Goal: Navigation & Orientation: Find specific page/section

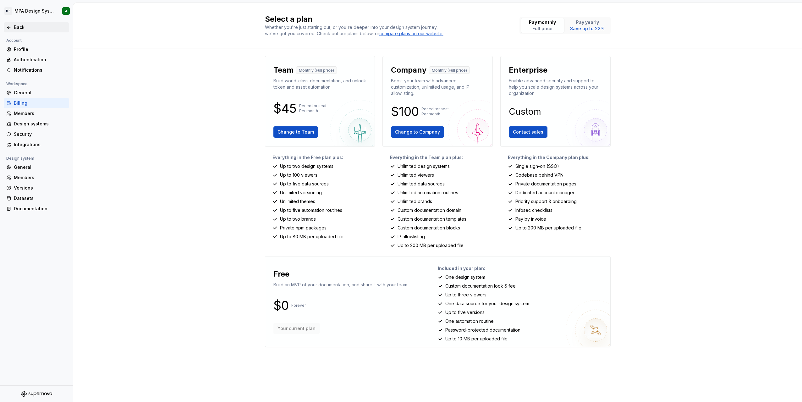
click at [21, 31] on div "Back" at bounding box center [36, 27] width 65 height 10
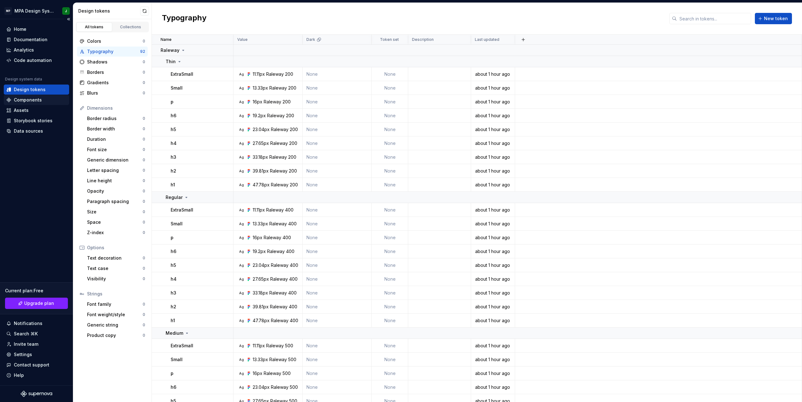
click at [32, 102] on div "Components" at bounding box center [28, 100] width 28 height 6
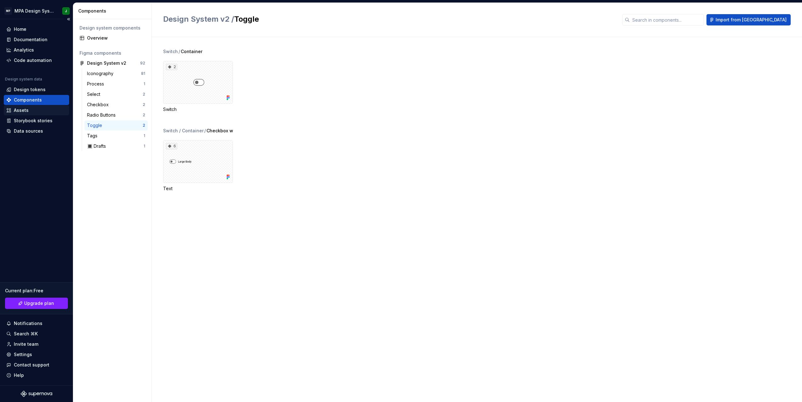
click at [41, 113] on div "Assets" at bounding box center [36, 110] width 60 height 6
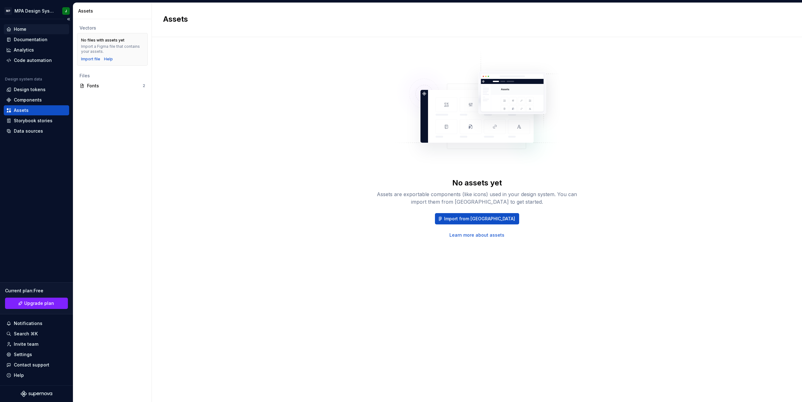
click at [31, 27] on div "Home" at bounding box center [36, 29] width 60 height 6
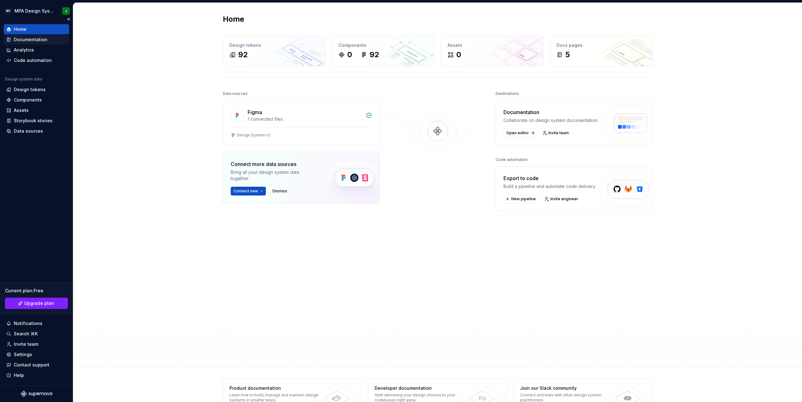
click at [41, 40] on div "Documentation" at bounding box center [31, 39] width 34 height 6
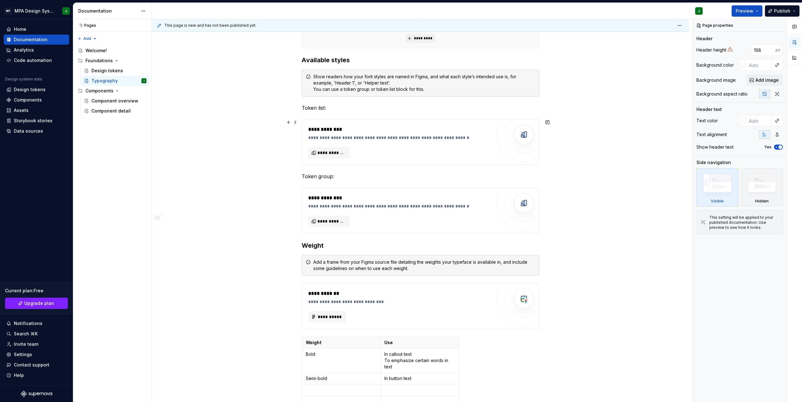
scroll to position [189, 0]
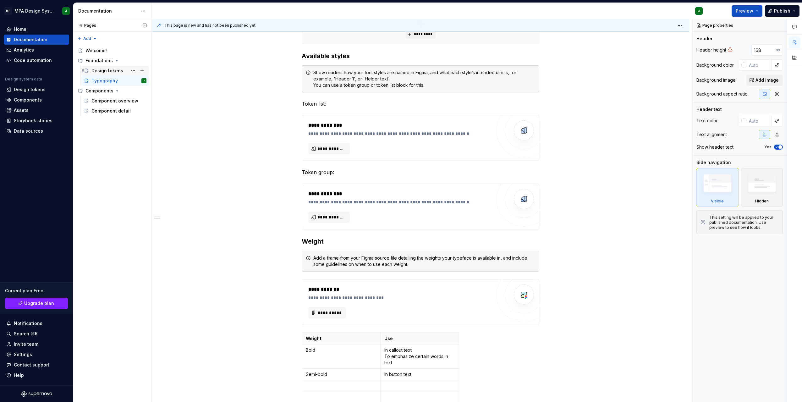
click at [104, 70] on div "Design tokens" at bounding box center [107, 71] width 32 height 6
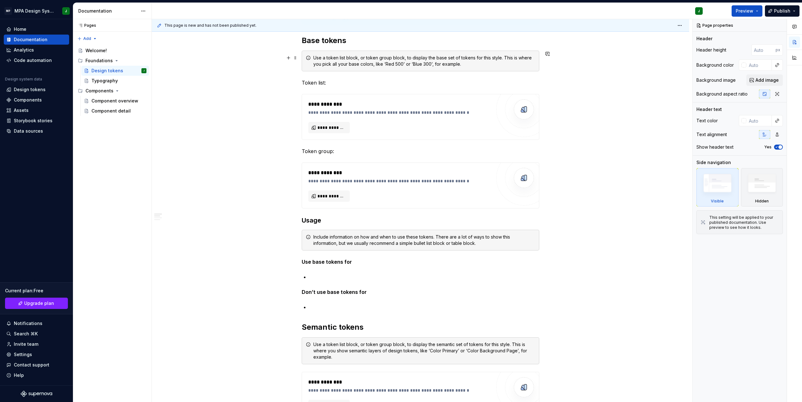
scroll to position [151, 0]
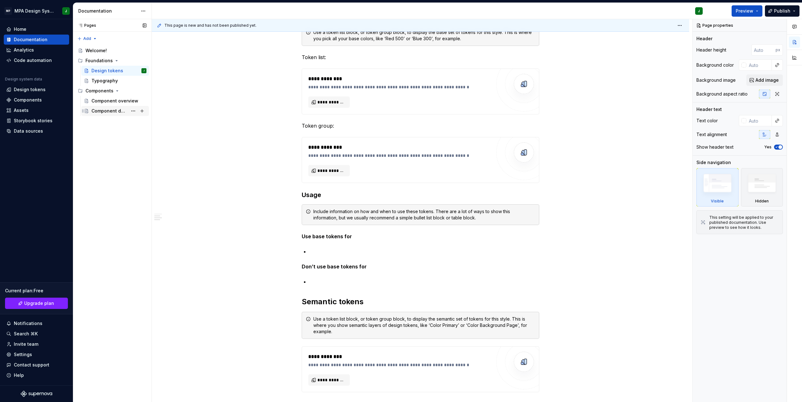
click at [116, 110] on div "Component detail" at bounding box center [109, 111] width 36 height 6
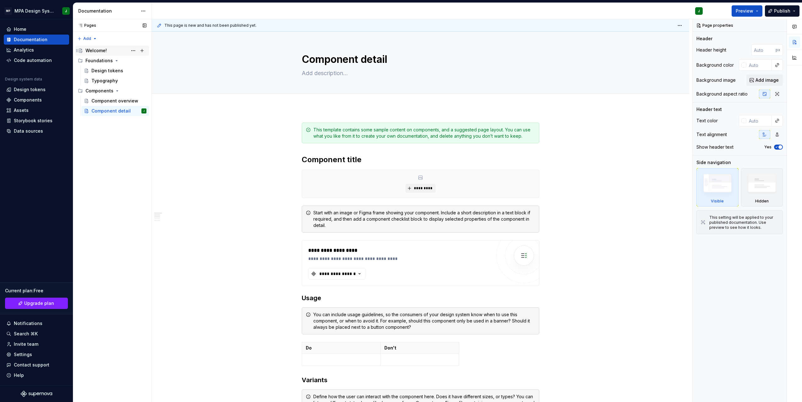
click at [94, 51] on div "Welcome!" at bounding box center [95, 50] width 21 height 6
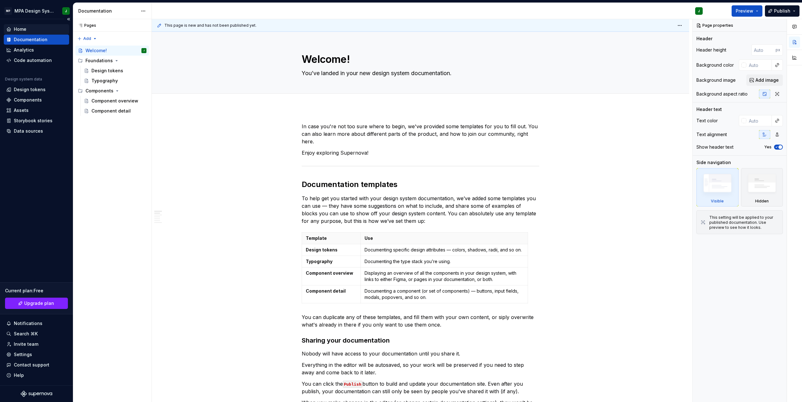
click at [29, 34] on div "Home" at bounding box center [36, 29] width 65 height 10
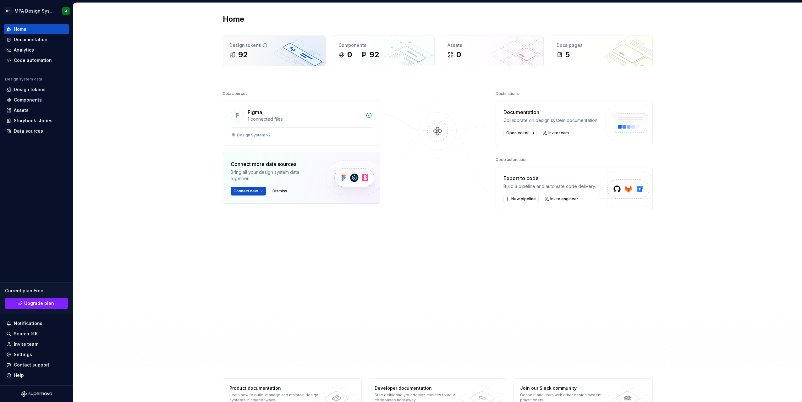
click at [296, 60] on div "Design tokens 92" at bounding box center [274, 51] width 102 height 30
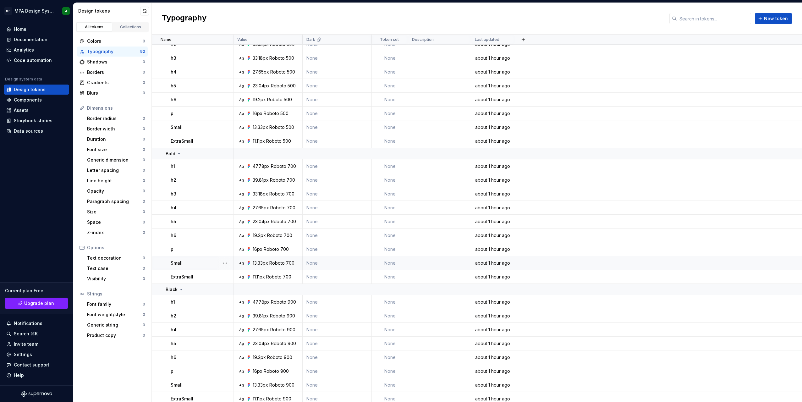
scroll to position [1056, 0]
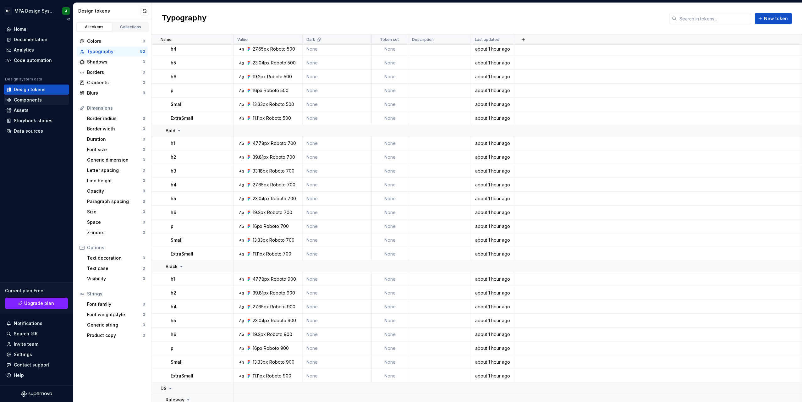
click at [31, 100] on div "Components" at bounding box center [28, 100] width 28 height 6
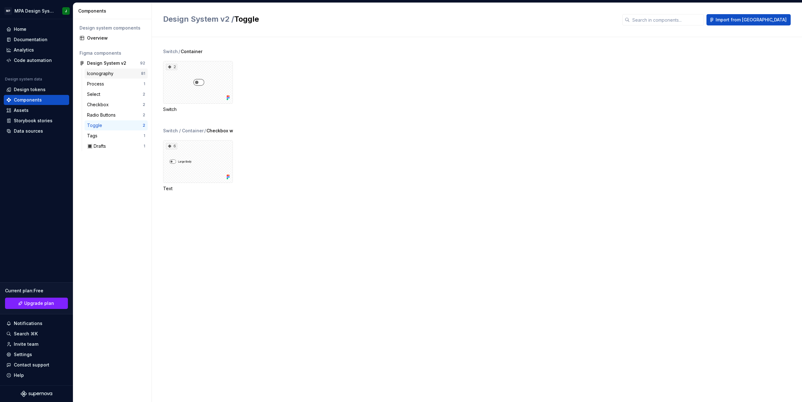
click at [119, 73] on div "Iconography" at bounding box center [114, 73] width 54 height 6
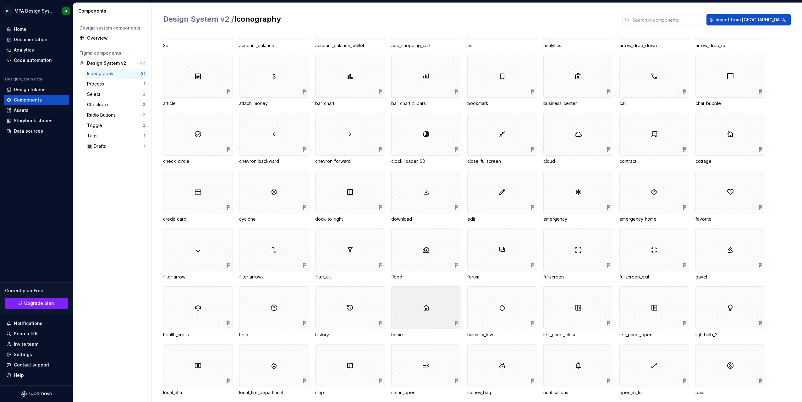
scroll to position [2, 0]
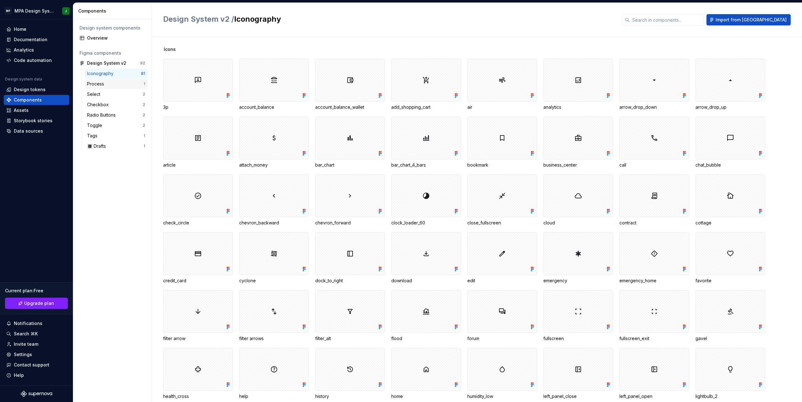
click at [122, 81] on div "Process" at bounding box center [115, 84] width 57 height 6
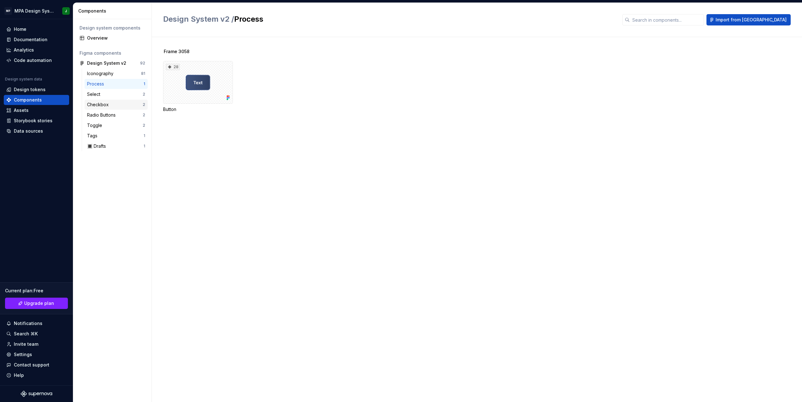
click at [124, 106] on div "Checkbox" at bounding box center [115, 105] width 56 height 6
click at [126, 116] on div "Radio Buttons" at bounding box center [115, 115] width 56 height 6
click at [135, 121] on div "Toggle 2" at bounding box center [116, 125] width 63 height 10
click at [35, 59] on div "Code automation" at bounding box center [33, 60] width 38 height 6
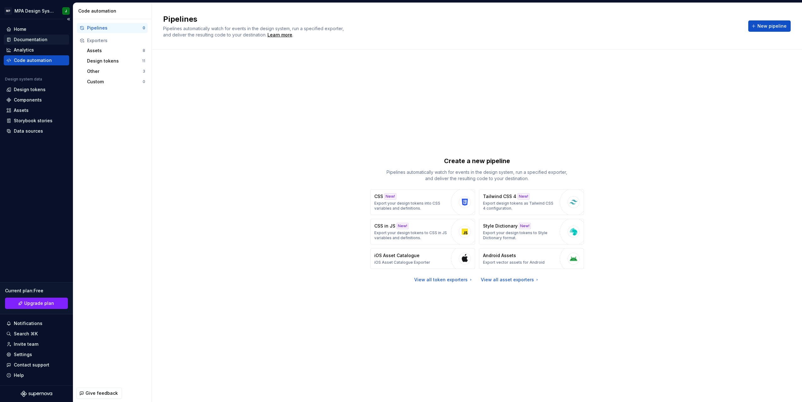
click at [30, 42] on div "Documentation" at bounding box center [31, 39] width 34 height 6
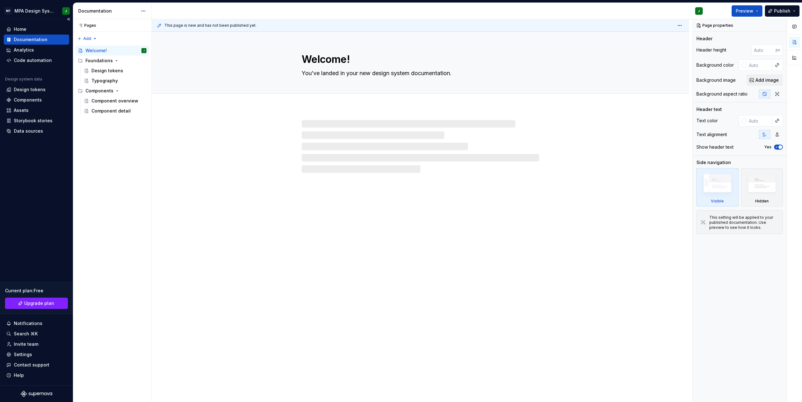
type textarea "*"
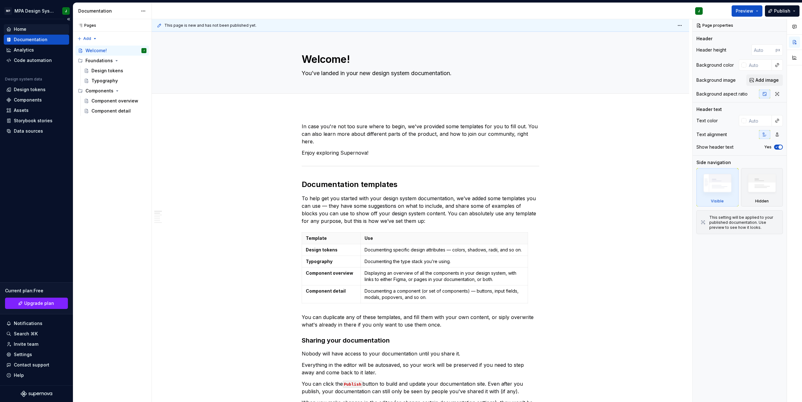
click at [28, 31] on div "Home" at bounding box center [36, 29] width 60 height 6
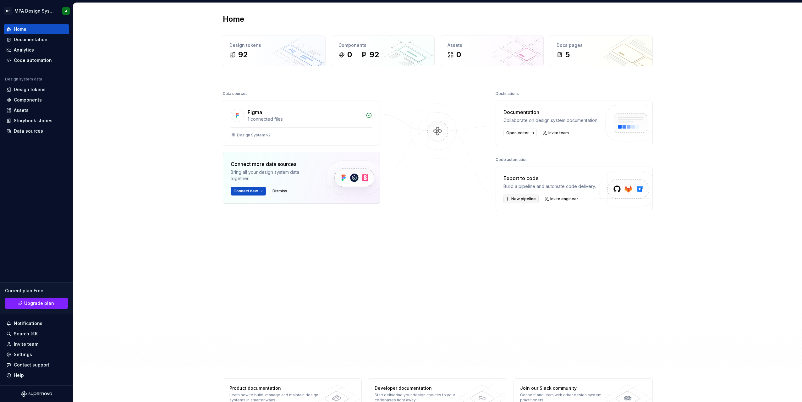
click at [509, 203] on button "New pipeline" at bounding box center [520, 199] width 35 height 9
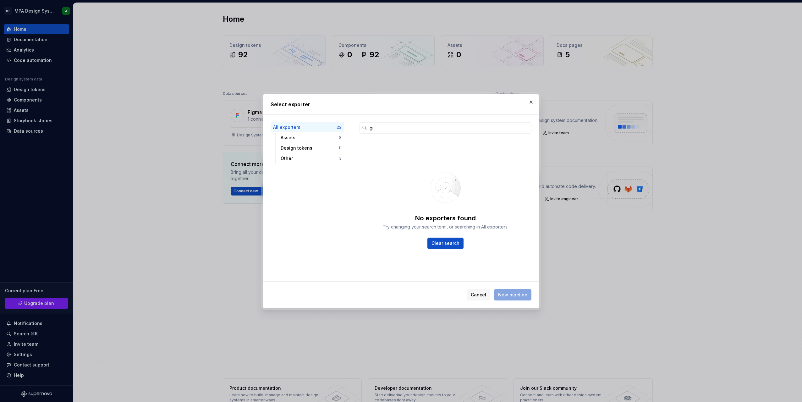
type input "g"
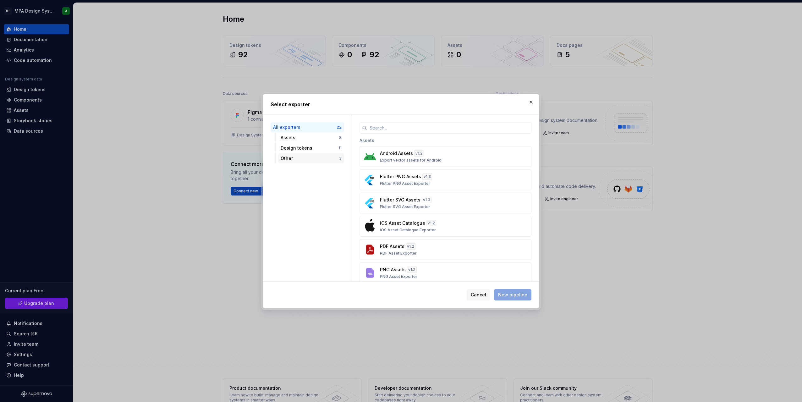
click at [314, 162] on div "Other 3" at bounding box center [311, 158] width 66 height 10
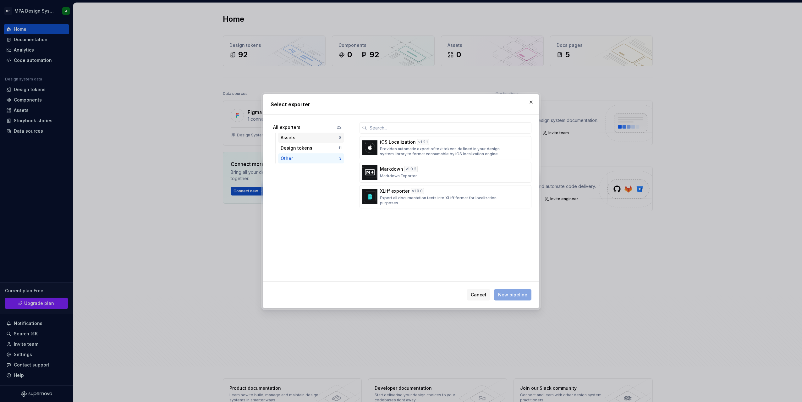
click at [318, 138] on div "Assets" at bounding box center [310, 138] width 58 height 6
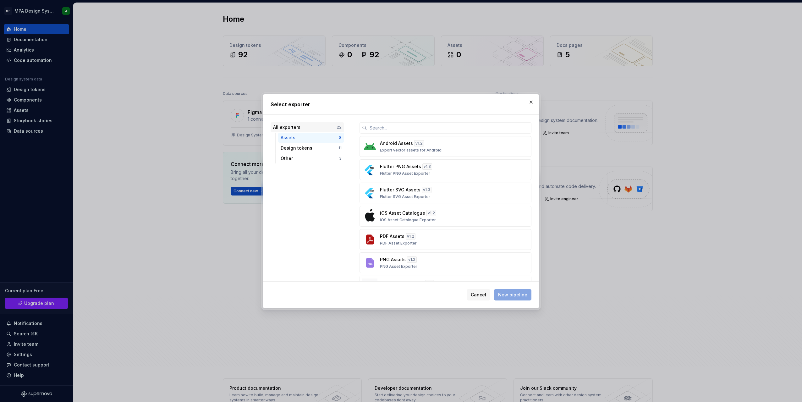
click at [320, 131] on div "All exporters 22" at bounding box center [308, 127] width 74 height 10
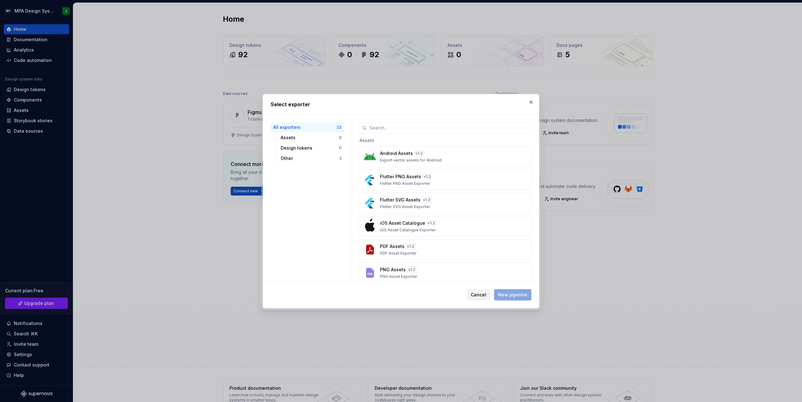
click at [490, 294] on button "Cancel" at bounding box center [479, 294] width 24 height 11
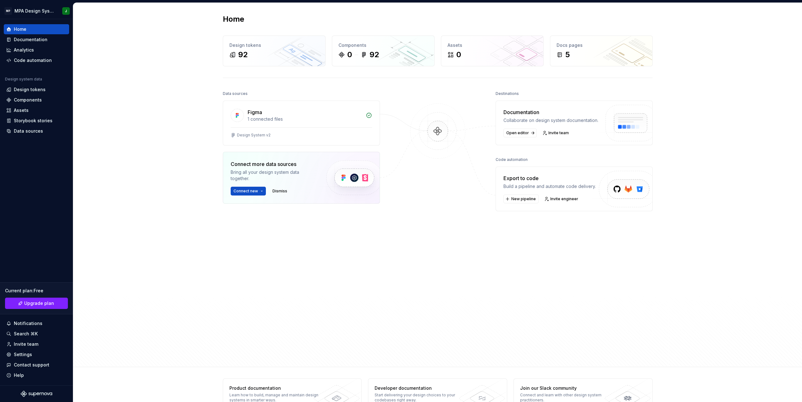
click at [616, 193] on img at bounding box center [625, 195] width 77 height 51
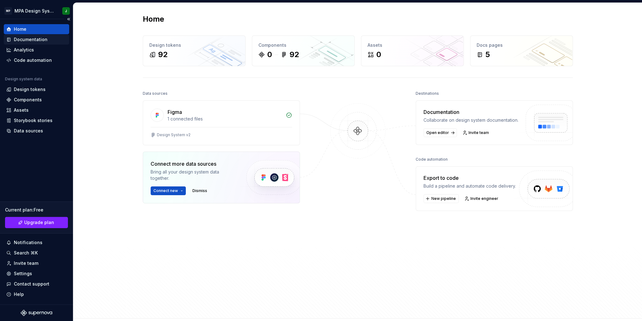
click at [34, 42] on div "Documentation" at bounding box center [31, 39] width 34 height 6
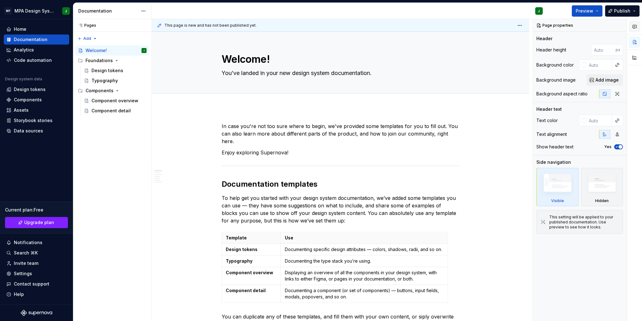
click at [633, 26] on icon "button" at bounding box center [634, 26] width 5 height 5
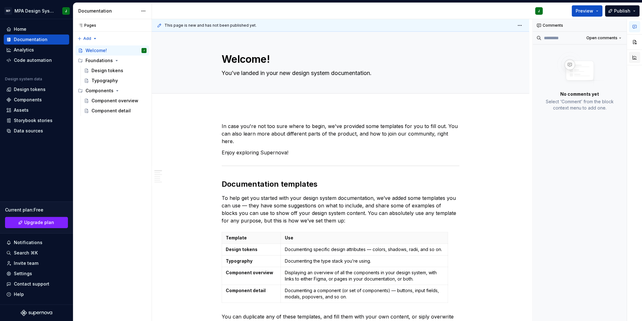
click at [634, 59] on button "button" at bounding box center [634, 57] width 11 height 11
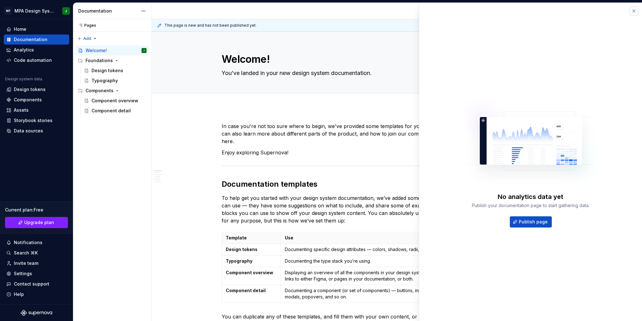
click at [631, 10] on button "button" at bounding box center [633, 11] width 9 height 9
type textarea "*"
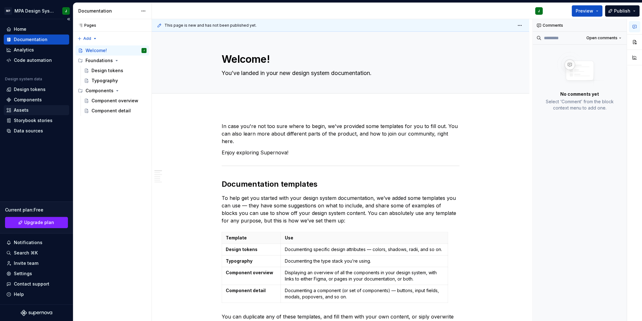
click at [48, 112] on div "Assets" at bounding box center [36, 110] width 60 height 6
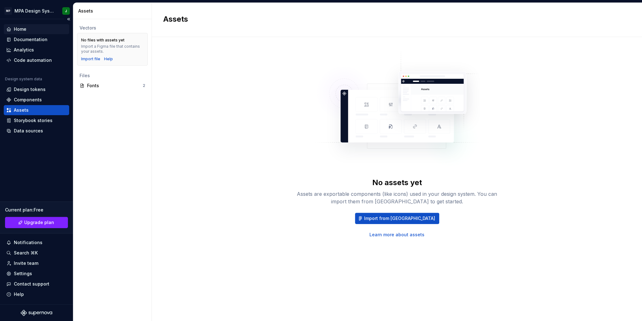
click at [19, 27] on div "Home" at bounding box center [20, 29] width 13 height 6
